Goal: Navigation & Orientation: Find specific page/section

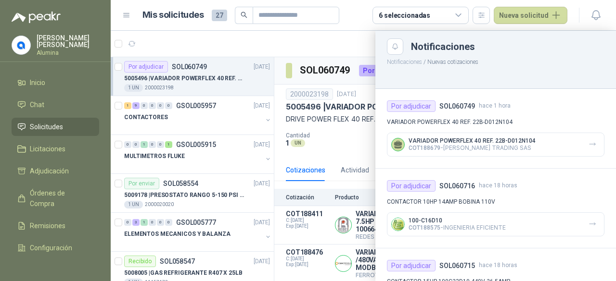
scroll to position [112, 0]
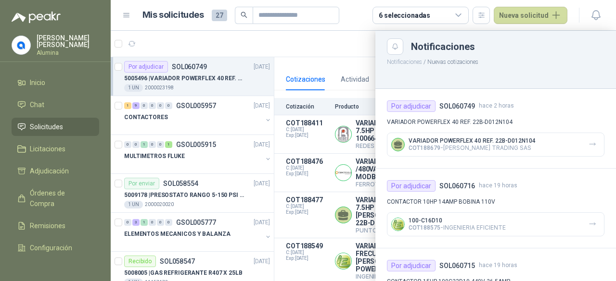
click at [46, 121] on link "Solicitudes" at bounding box center [56, 127] width 88 height 18
click at [46, 126] on span "Solicitudes" at bounding box center [46, 127] width 33 height 11
click at [38, 110] on link "Chat" at bounding box center [56, 105] width 88 height 18
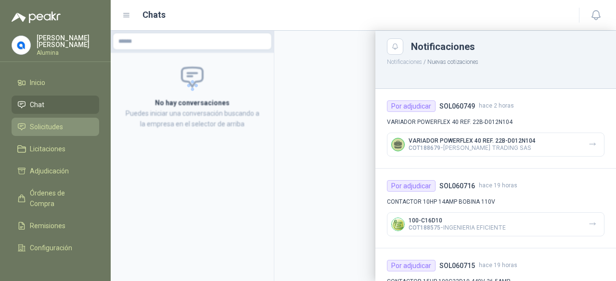
click at [41, 126] on span "Solicitudes" at bounding box center [46, 127] width 33 height 11
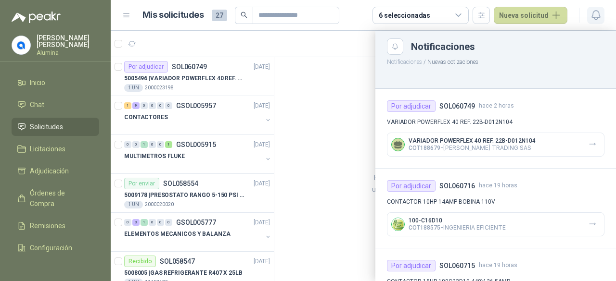
click at [598, 14] on icon "button" at bounding box center [596, 15] width 12 height 12
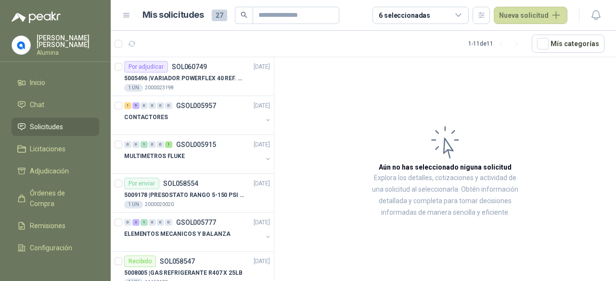
click at [30, 127] on span "Solicitudes" at bounding box center [46, 127] width 33 height 11
click at [42, 81] on span "Inicio" at bounding box center [37, 82] width 15 height 11
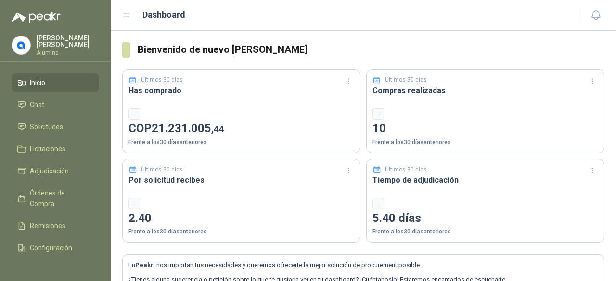
click at [137, 113] on div "-" at bounding box center [134, 114] width 12 height 12
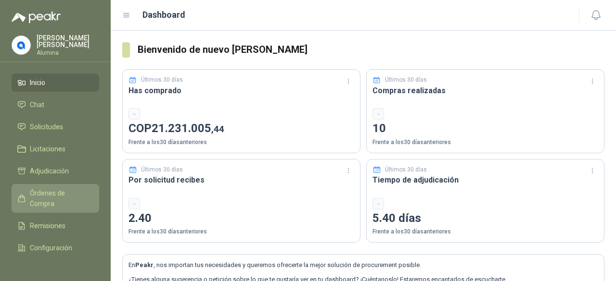
click at [44, 203] on span "Órdenes de Compra" at bounding box center [60, 198] width 60 height 21
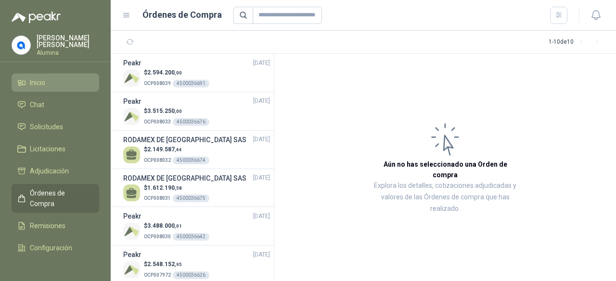
click at [39, 88] on link "Inicio" at bounding box center [56, 83] width 88 height 18
